Goal: Task Accomplishment & Management: Manage account settings

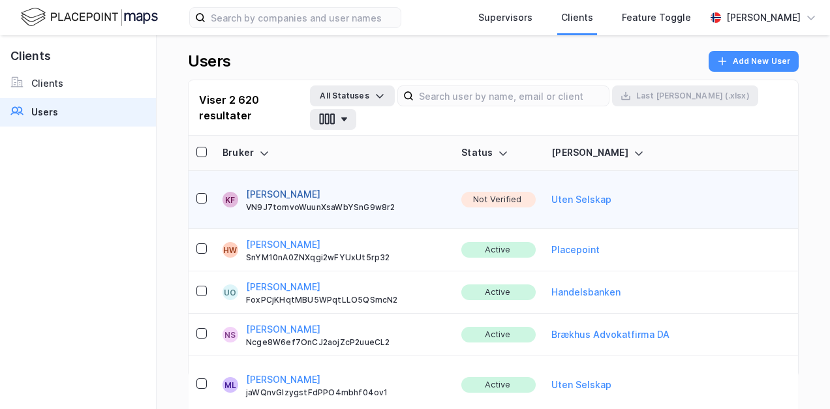
click at [311, 187] on button "[PERSON_NAME]" at bounding box center [283, 195] width 74 height 16
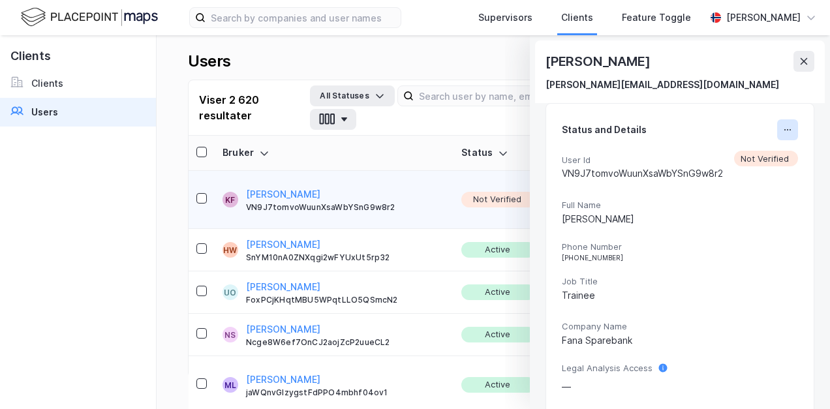
click at [409, 133] on icon at bounding box center [787, 130] width 10 height 10
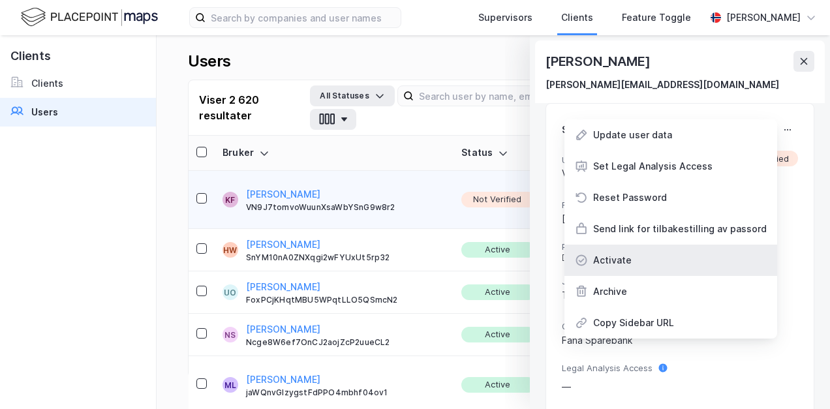
click at [409, 252] on div "Activate" at bounding box center [670, 260] width 213 height 31
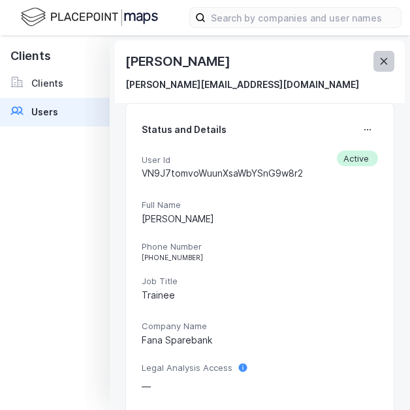
click at [385, 64] on icon at bounding box center [383, 61] width 10 height 10
